Goal: Information Seeking & Learning: Compare options

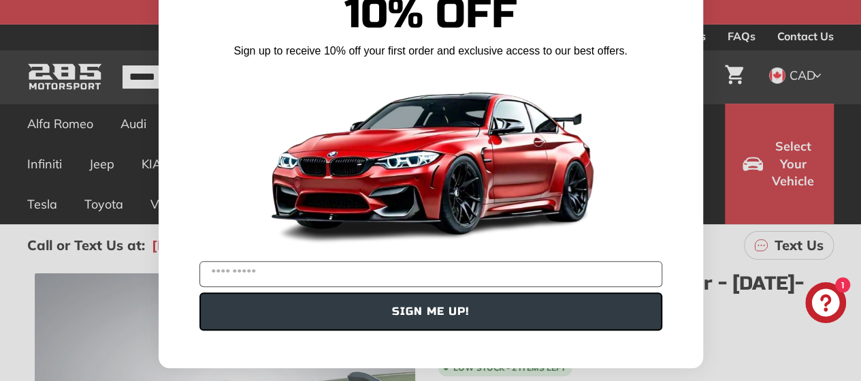
scroll to position [68, 0]
type input "**********"
click at [536, 305] on button "SIGN ME UP!" at bounding box center [430, 311] width 463 height 38
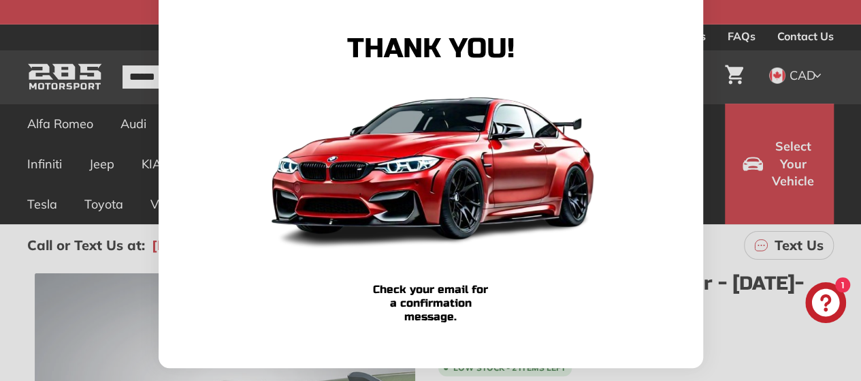
scroll to position [0, 0]
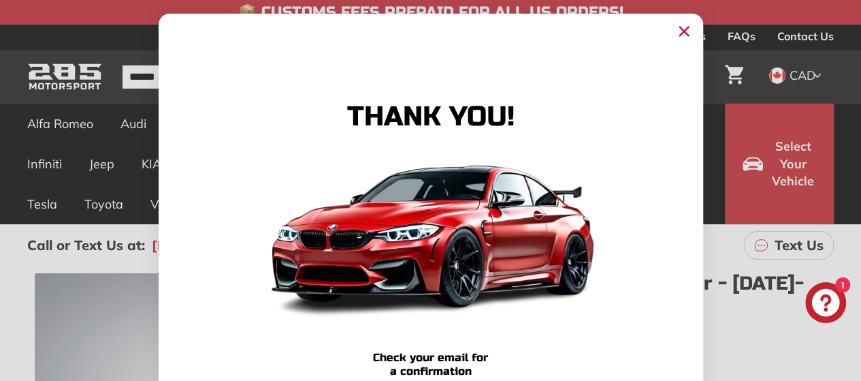
click at [678, 33] on circle "Close dialog" at bounding box center [683, 31] width 20 height 20
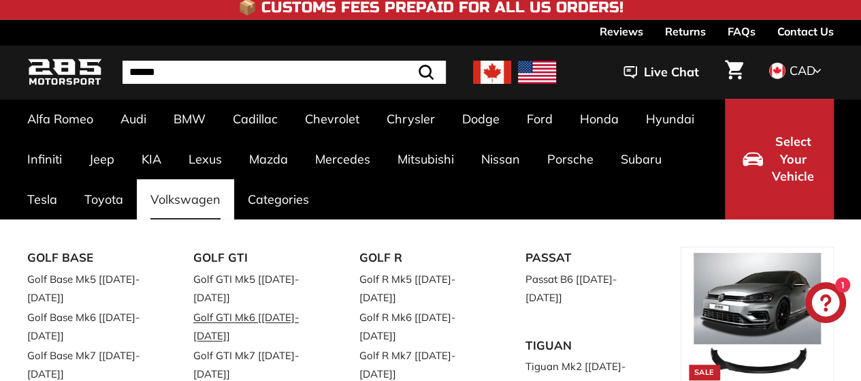
scroll to position [68, 0]
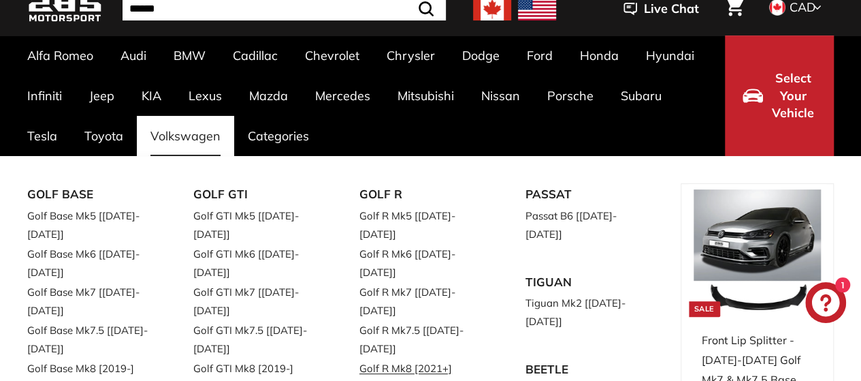
click at [437, 358] on link "Golf R Mk8 [2021+]" at bounding box center [423, 368] width 128 height 20
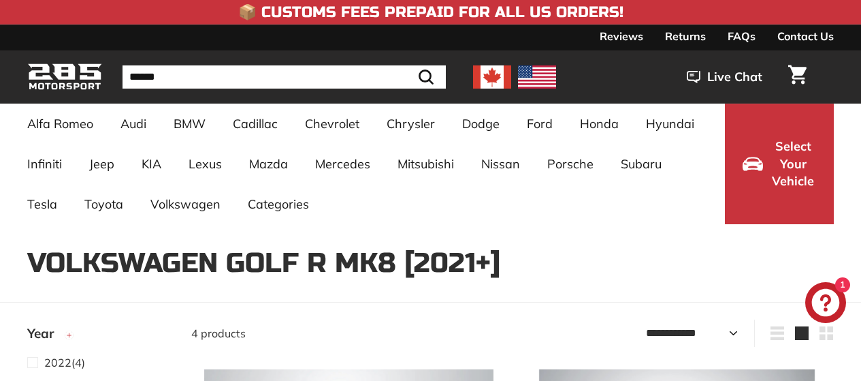
select select "**********"
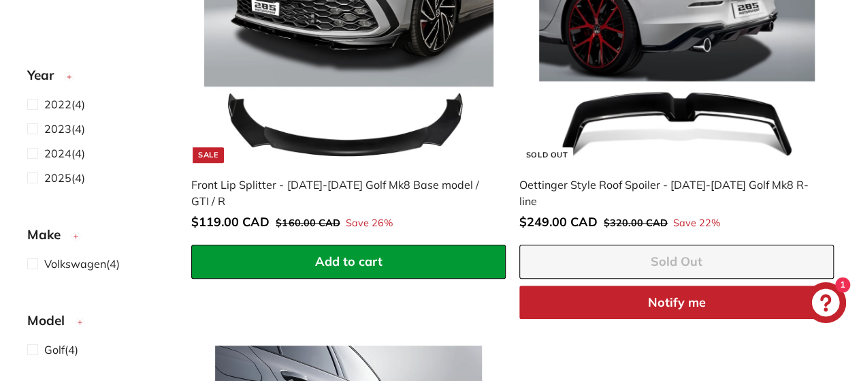
scroll to position [340, 0]
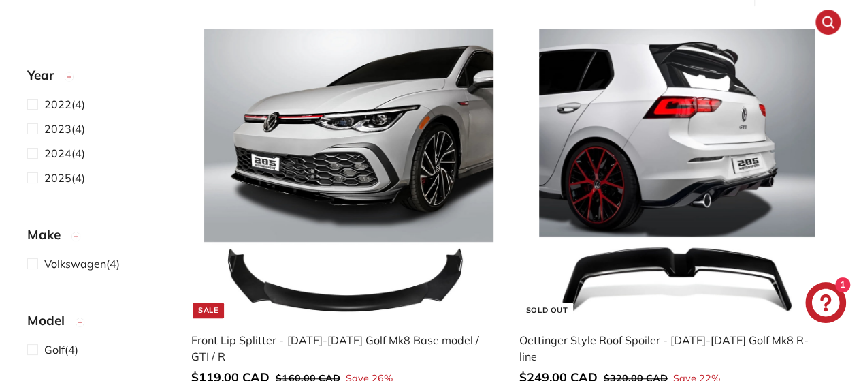
click at [722, 123] on img at bounding box center [676, 173] width 289 height 289
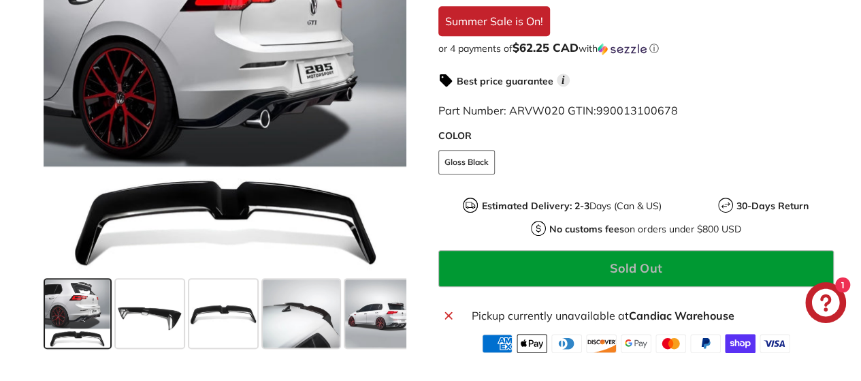
scroll to position [408, 0]
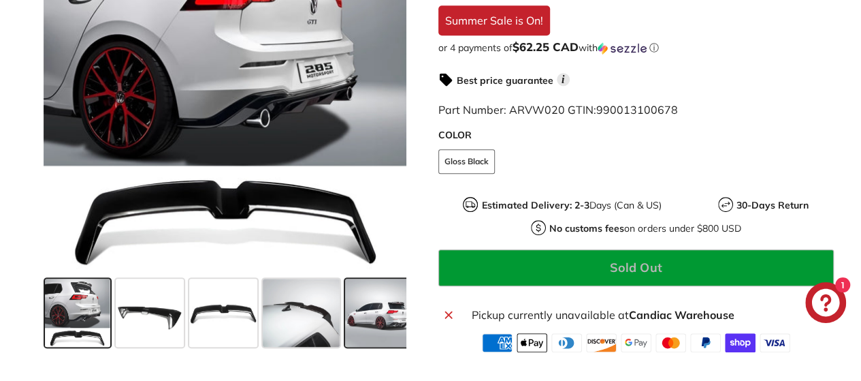
click at [355, 327] on span at bounding box center [379, 312] width 68 height 68
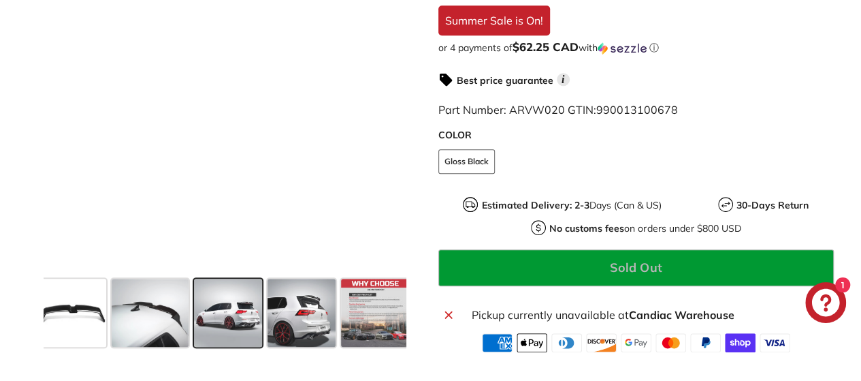
scroll to position [0, 154]
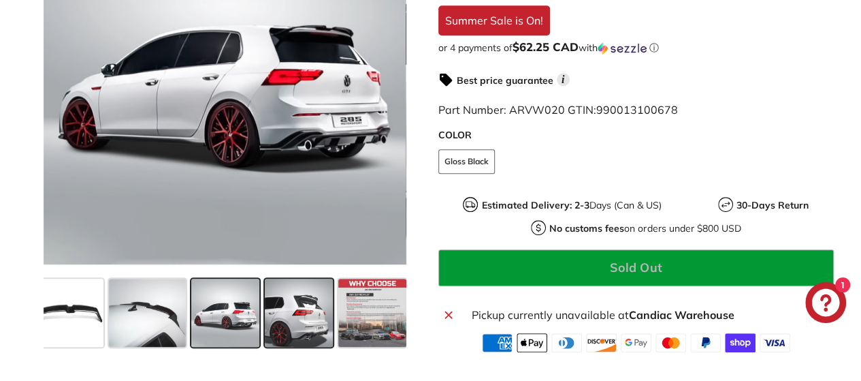
click at [309, 325] on span at bounding box center [299, 312] width 68 height 68
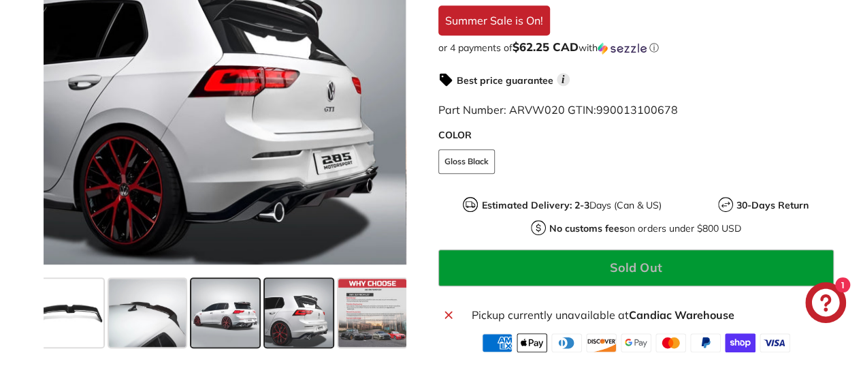
click at [207, 317] on span at bounding box center [225, 312] width 68 height 68
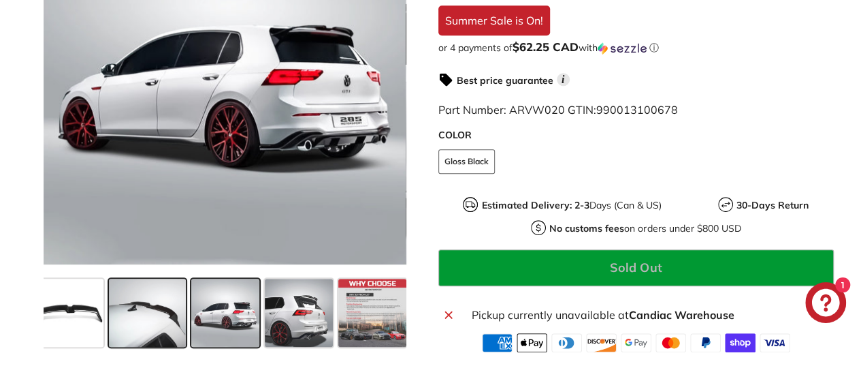
click at [131, 314] on span at bounding box center [147, 312] width 77 height 68
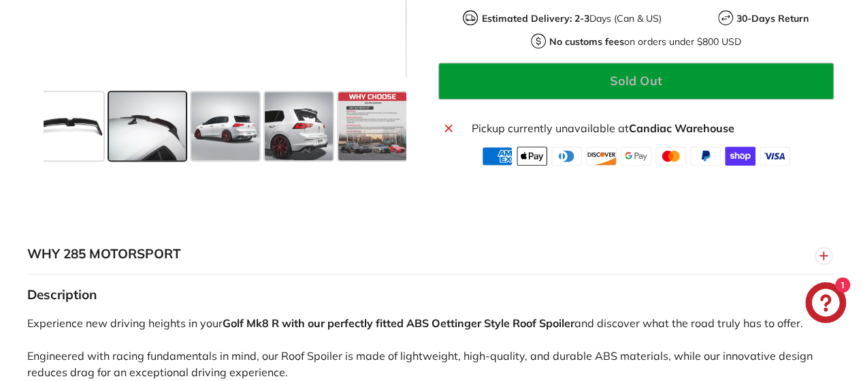
scroll to position [408, 0]
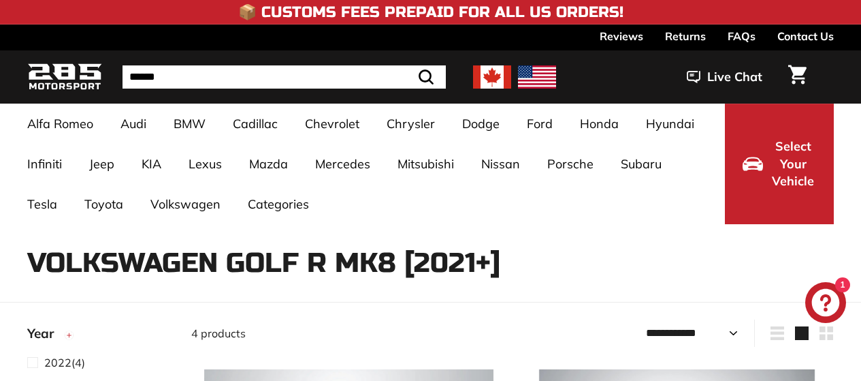
select select "**********"
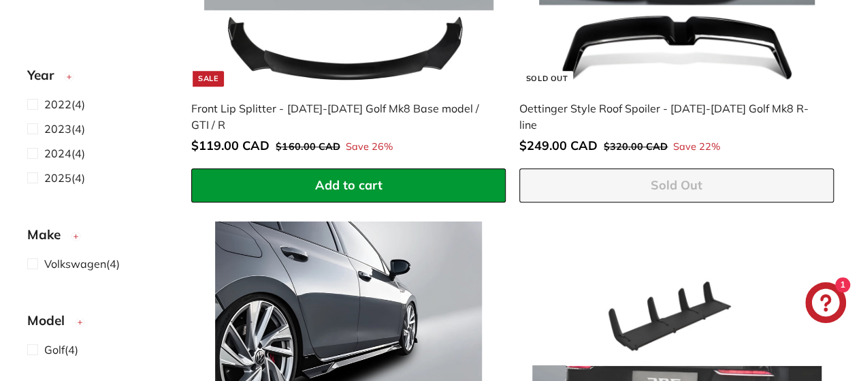
scroll to position [402, 0]
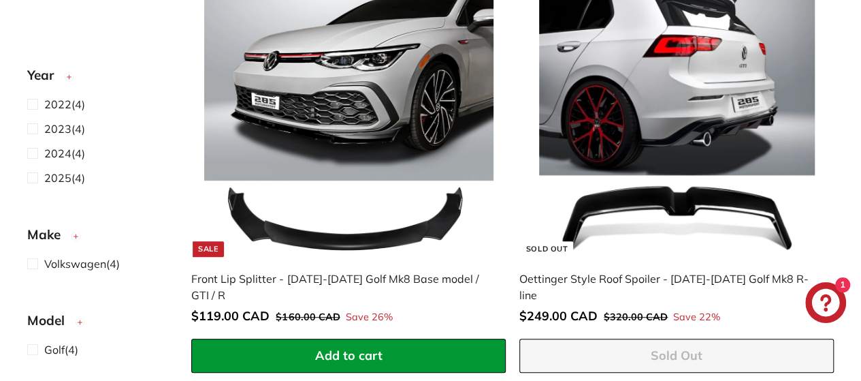
click at [630, 95] on img at bounding box center [676, 111] width 289 height 289
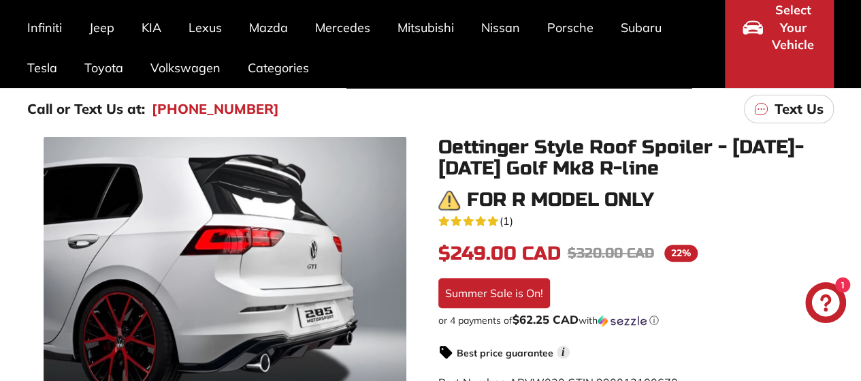
scroll to position [477, 0]
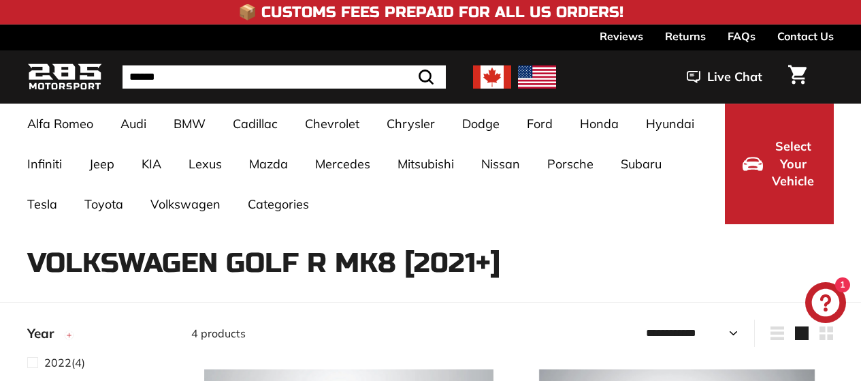
select select "**********"
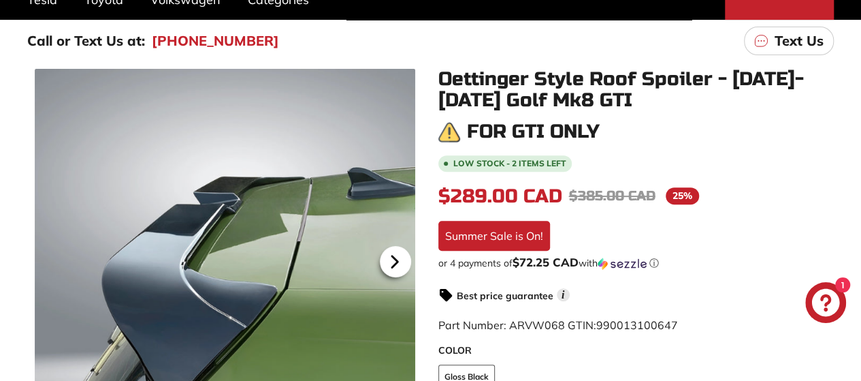
click at [400, 257] on icon at bounding box center [394, 261] width 31 height 31
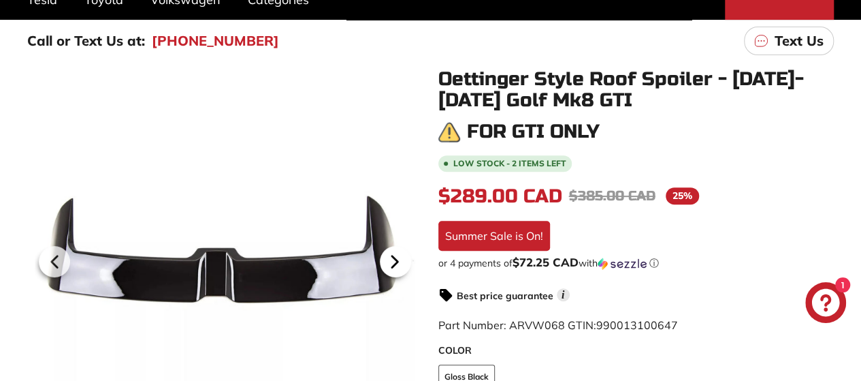
click at [400, 257] on icon at bounding box center [394, 261] width 31 height 31
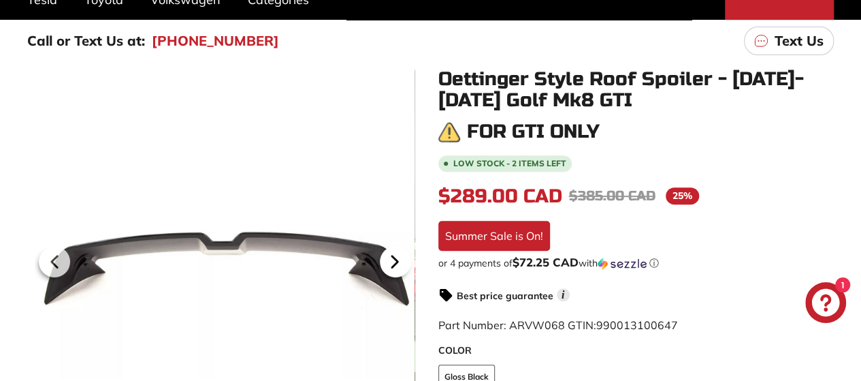
click at [400, 257] on icon at bounding box center [394, 261] width 31 height 31
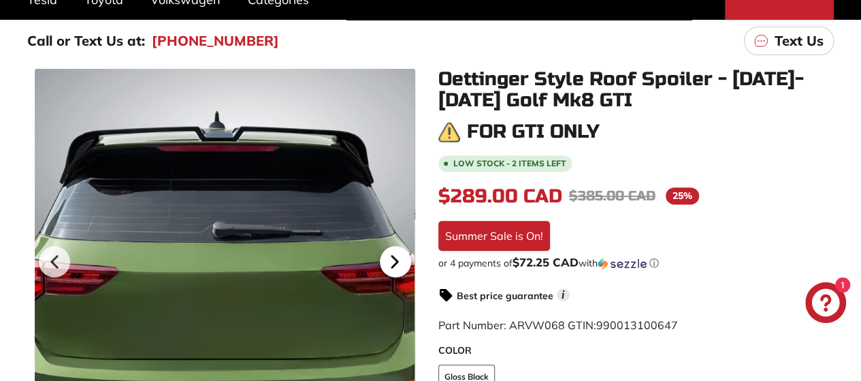
click at [386, 261] on icon at bounding box center [394, 261] width 31 height 31
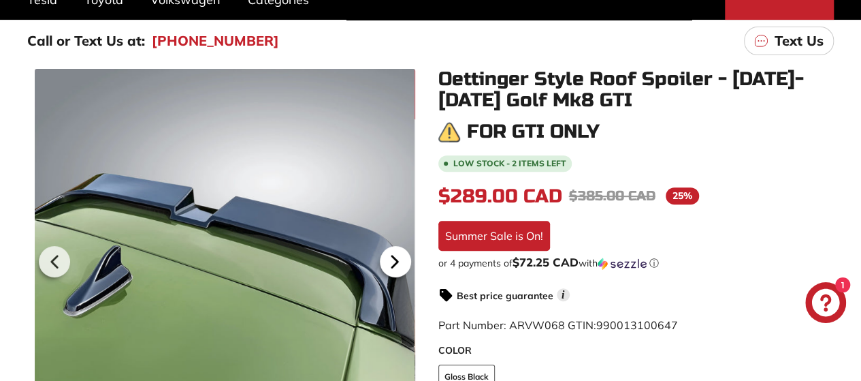
scroll to position [0, 117]
click at [386, 261] on icon at bounding box center [394, 261] width 31 height 31
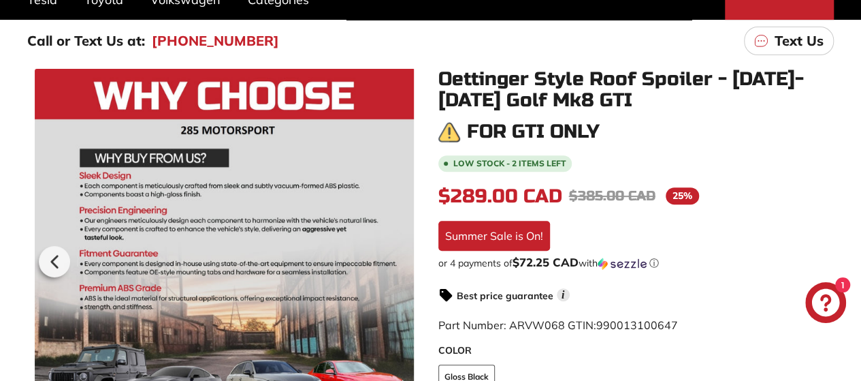
click at [386, 261] on div at bounding box center [223, 259] width 381 height 381
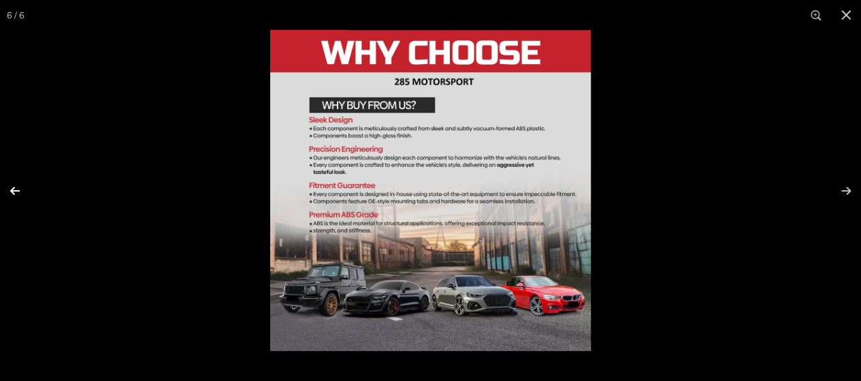
click at [25, 193] on button at bounding box center [24, 191] width 48 height 68
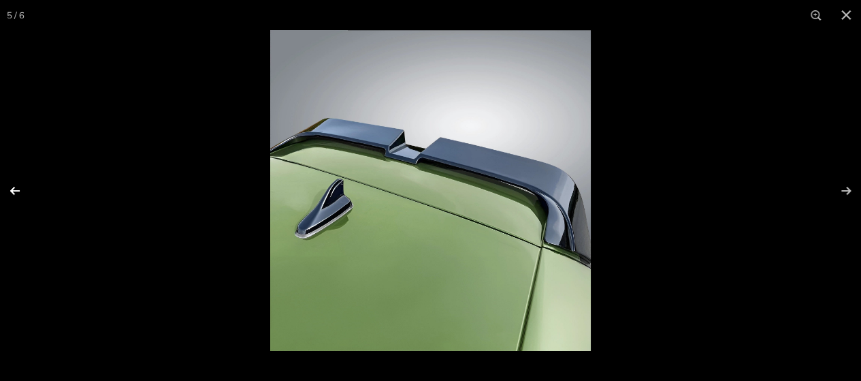
click at [25, 192] on button at bounding box center [24, 191] width 48 height 68
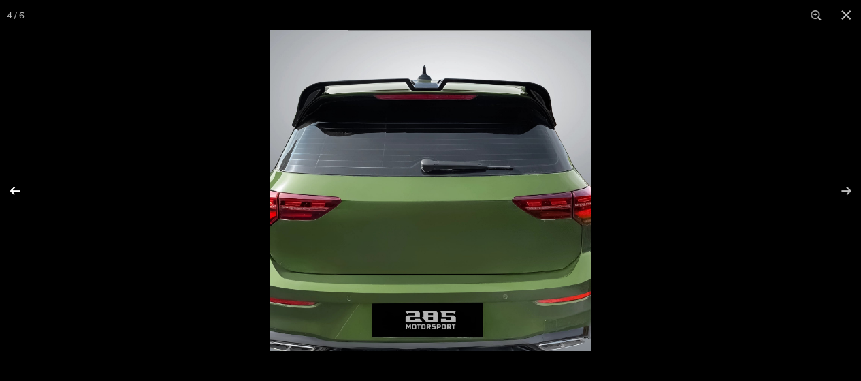
click at [19, 193] on button at bounding box center [24, 191] width 48 height 68
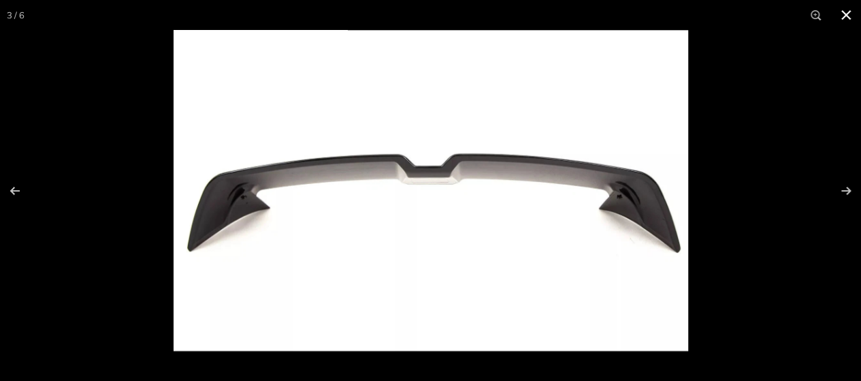
click at [852, 16] on button at bounding box center [846, 15] width 30 height 30
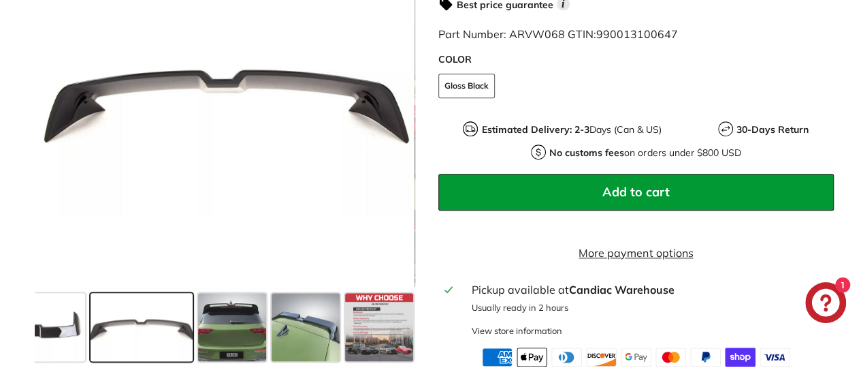
scroll to position [681, 0]
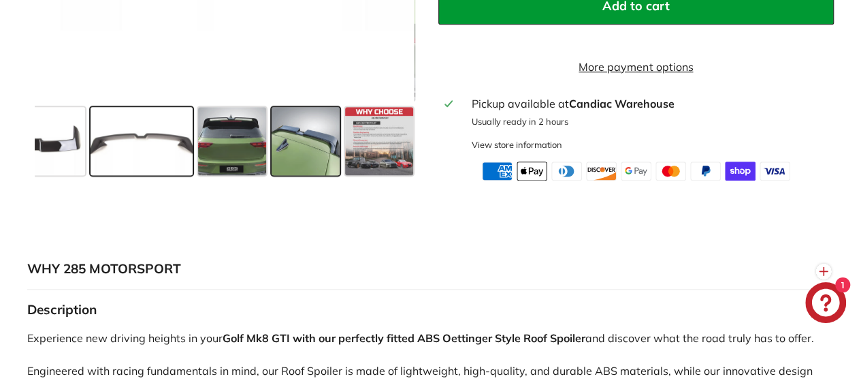
click at [295, 155] on span at bounding box center [306, 141] width 68 height 68
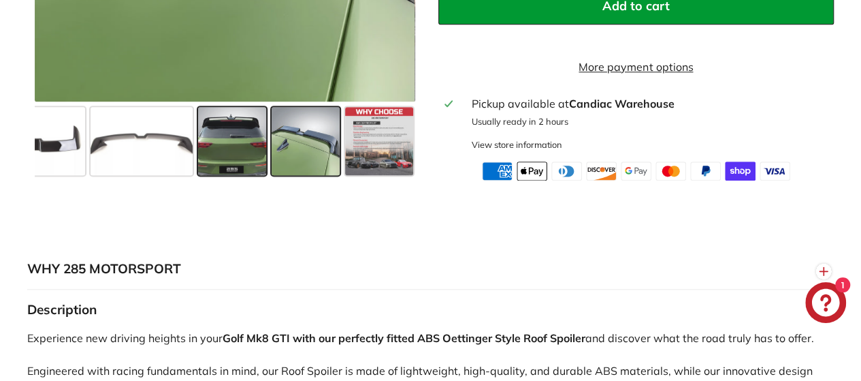
click at [226, 158] on span at bounding box center [232, 141] width 68 height 68
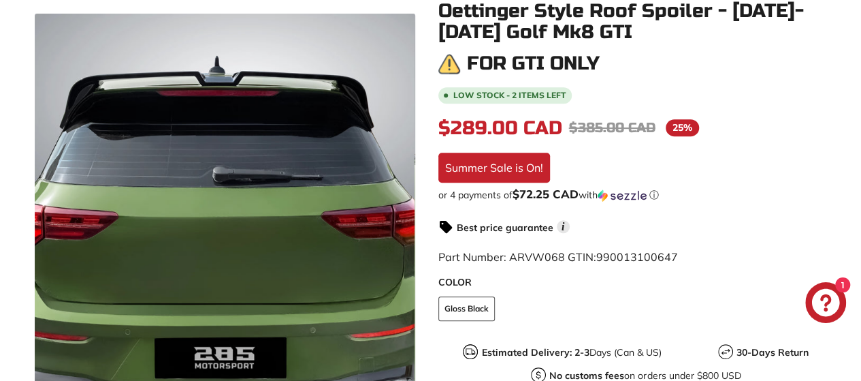
scroll to position [0, 0]
